Goal: Complete application form: Complete application form

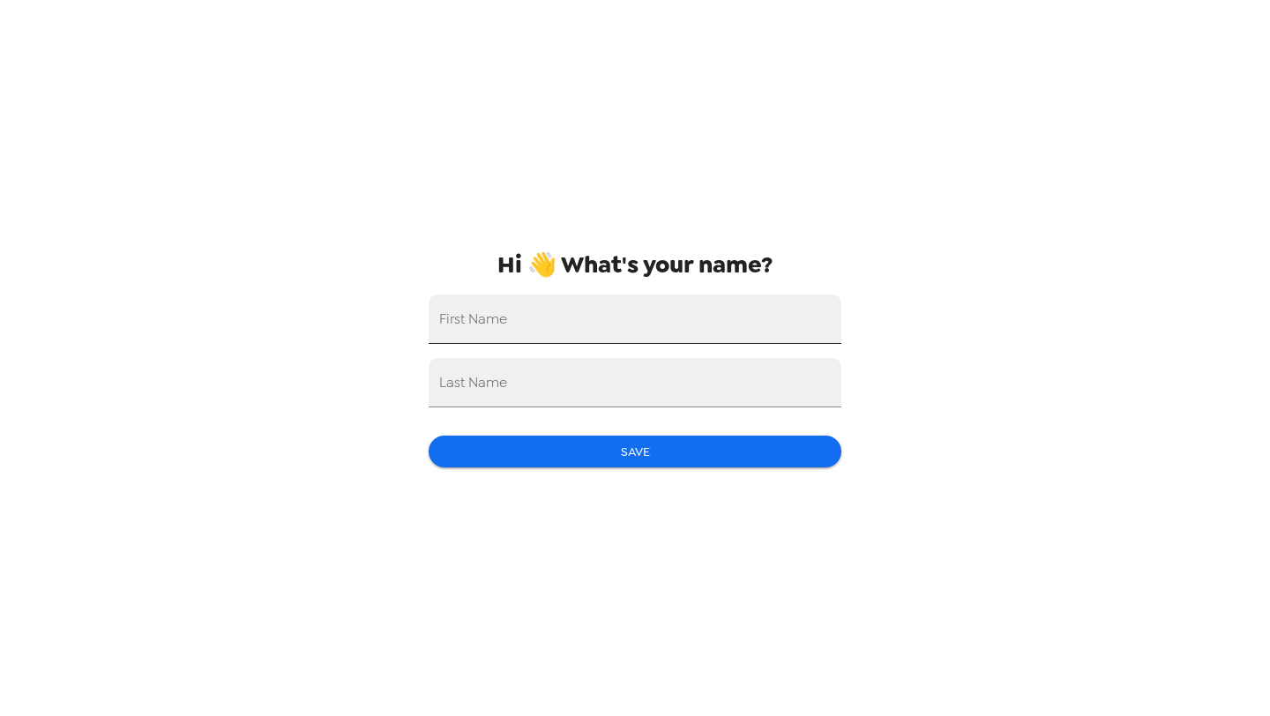
click at [683, 332] on input "First Name" at bounding box center [635, 319] width 413 height 49
type input "Louis"
click at [620, 389] on input "Last Name" at bounding box center [635, 382] width 413 height 49
type input "Jin"
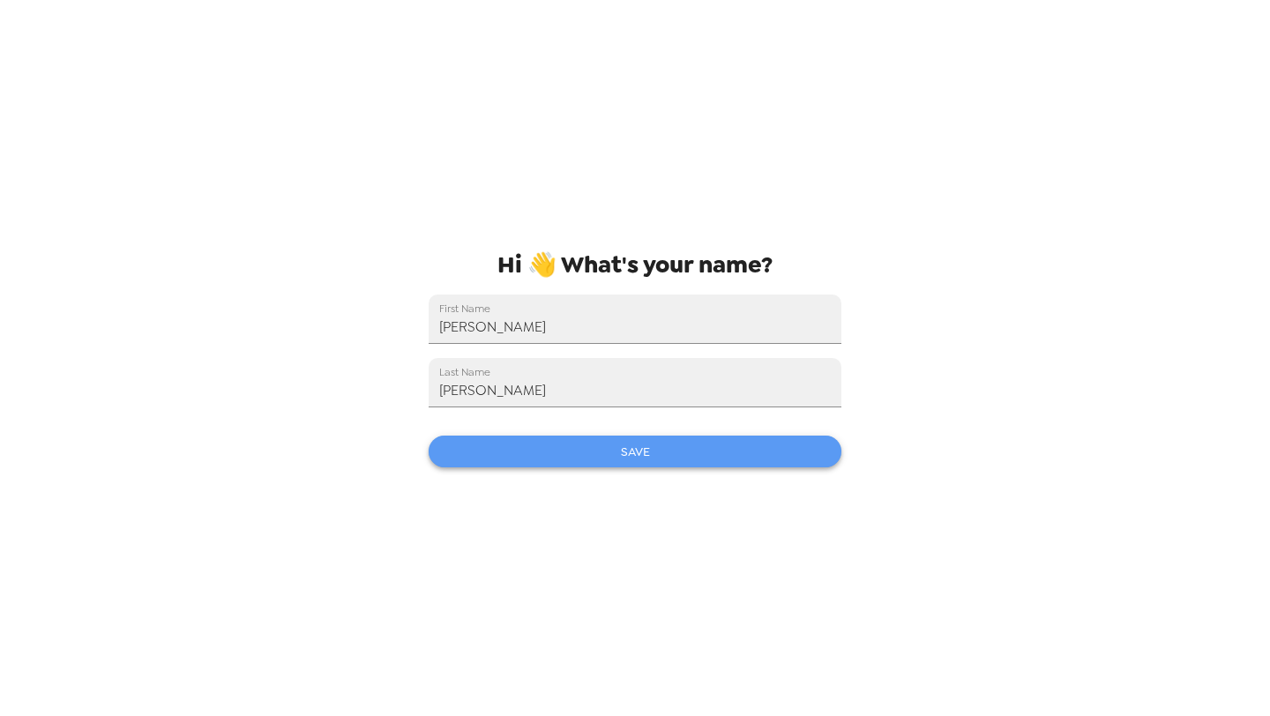
click at [631, 440] on button "Save" at bounding box center [635, 452] width 413 height 33
